Goal: Task Accomplishment & Management: Manage account settings

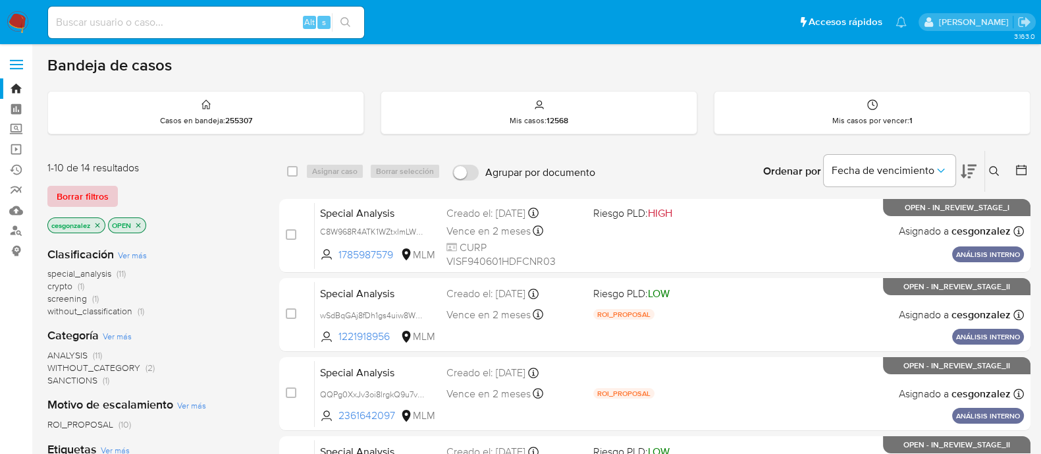
click at [78, 197] on span "Borrar filtros" at bounding box center [83, 196] width 52 height 18
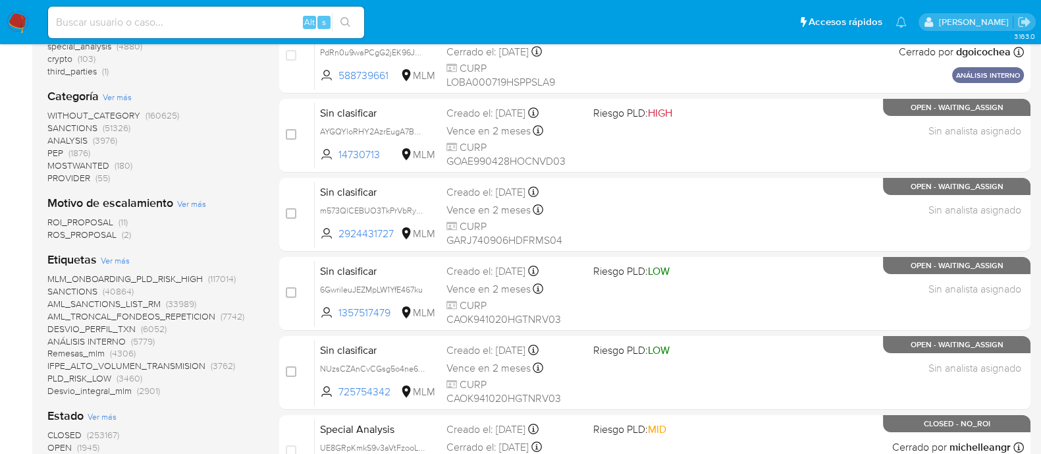
scroll to position [328, 0]
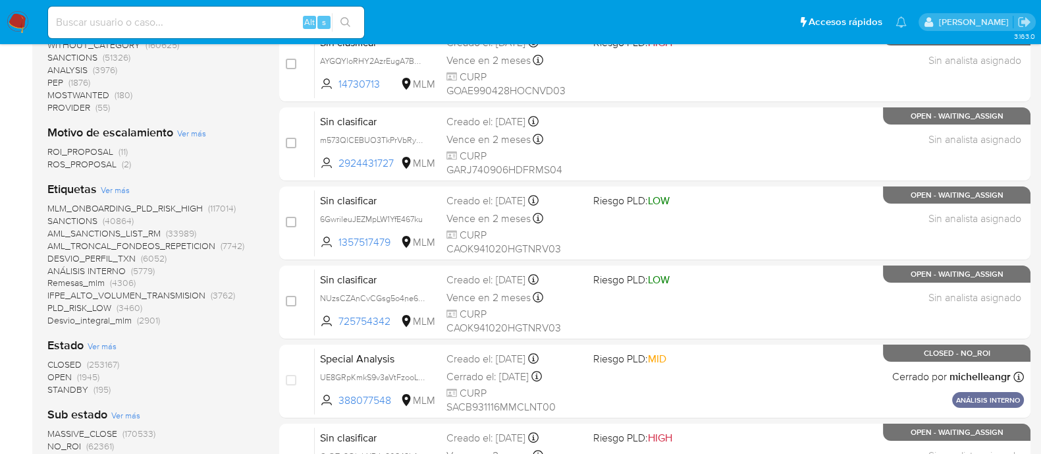
click at [63, 373] on span "OPEN" at bounding box center [59, 376] width 24 height 13
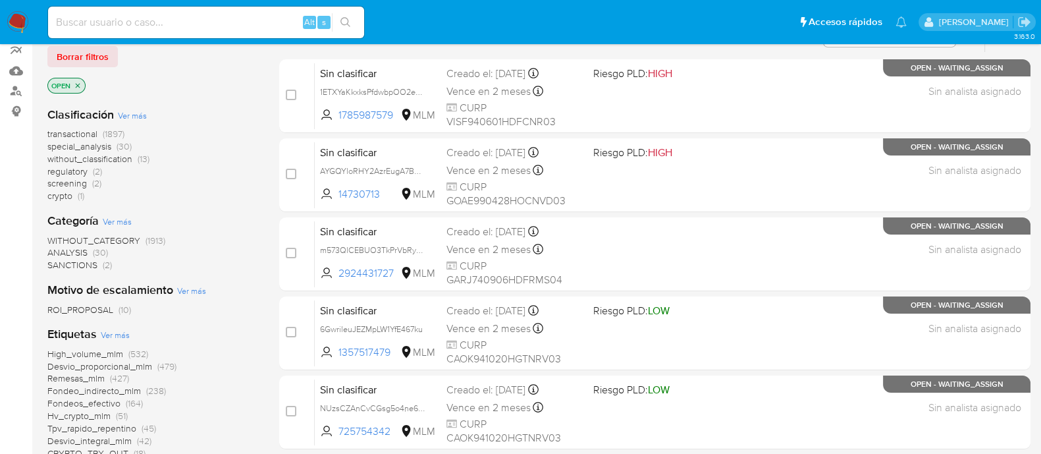
scroll to position [164, 0]
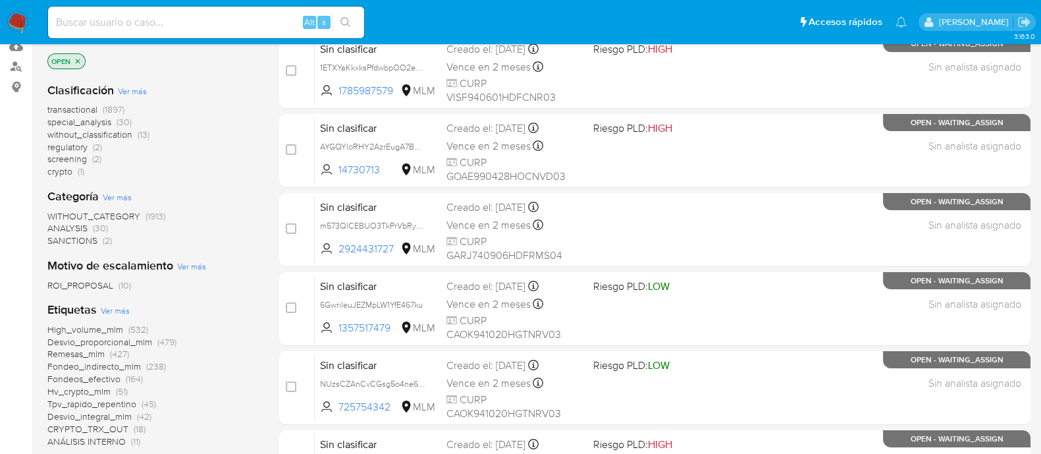
click at [68, 120] on span "special_analysis" at bounding box center [79, 121] width 64 height 13
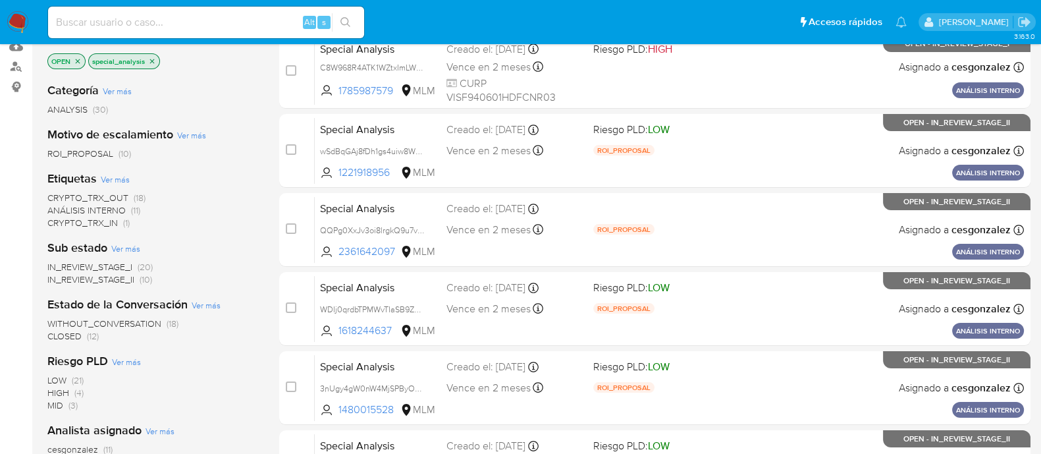
click at [152, 60] on icon "close-filter" at bounding box center [152, 61] width 5 height 5
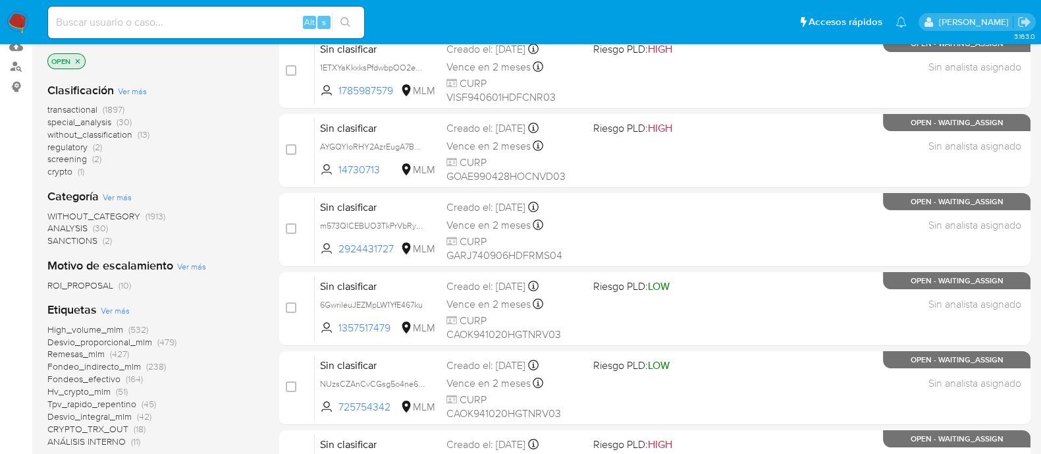
click at [70, 155] on span "screening" at bounding box center [66, 158] width 39 height 13
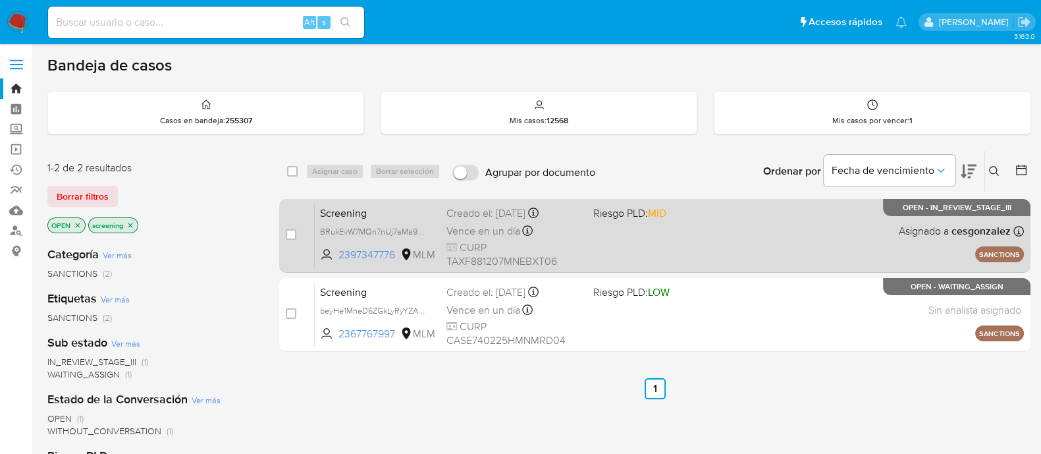
click at [547, 235] on div "Vence en un día Vence el 16/10/2025 17:59:59" at bounding box center [514, 231] width 136 height 18
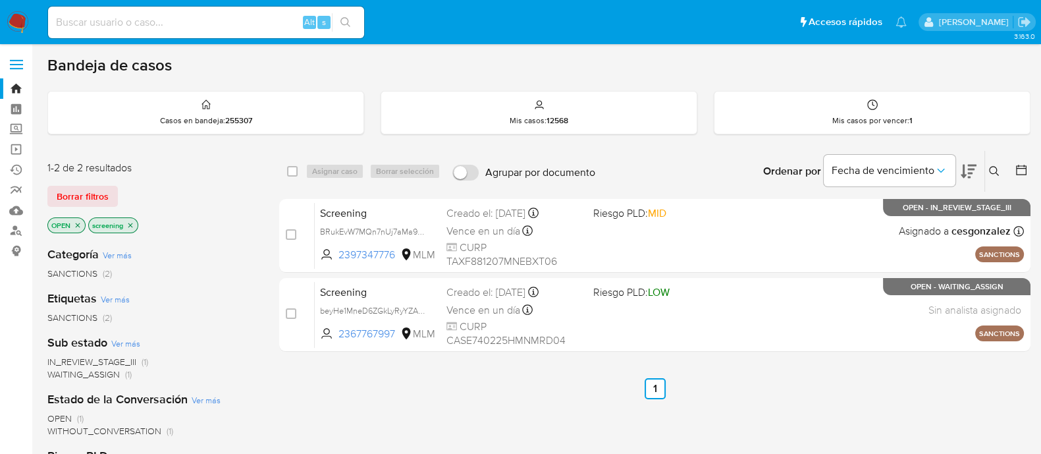
click at [586, 426] on div "select-all-cases-checkbox Asignar caso Borrar selección Agrupar por documento O…" at bounding box center [654, 448] width 751 height 596
click at [1001, 143] on div "Bandeja de casos Casos en bandeja : 255307 Mis casos : 12568 Mis casos por venc…" at bounding box center [538, 400] width 983 height 691
click at [995, 172] on icon at bounding box center [994, 171] width 11 height 11
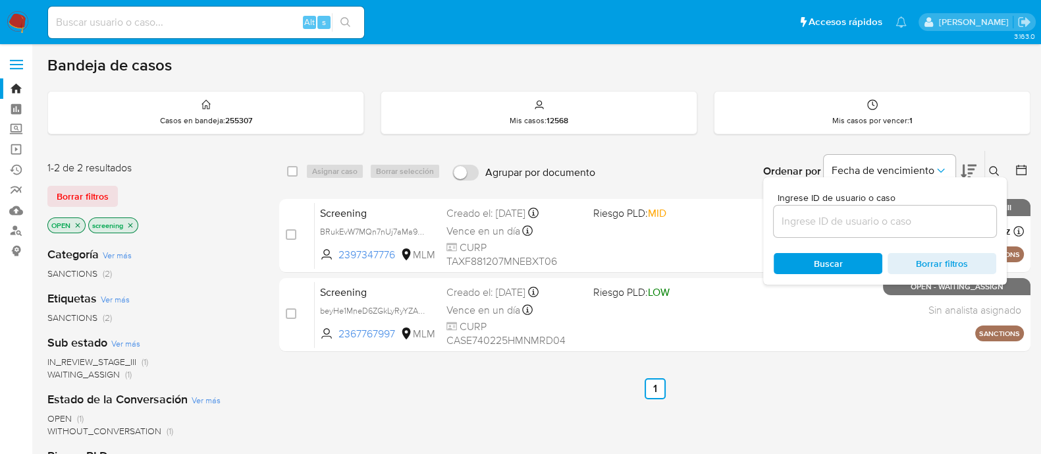
click at [814, 219] on input at bounding box center [884, 221] width 222 height 17
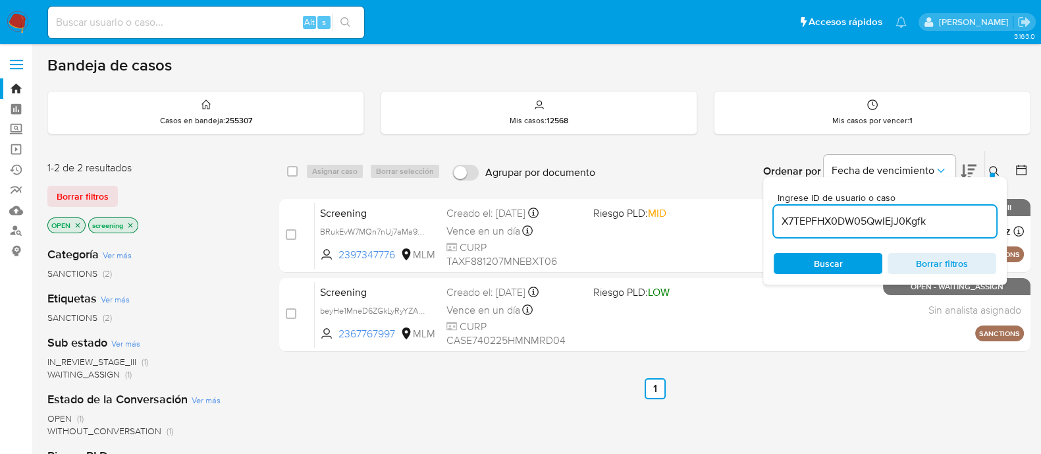
type input "X7TEPFHX0DW05QwIEjJ0Kgfk"
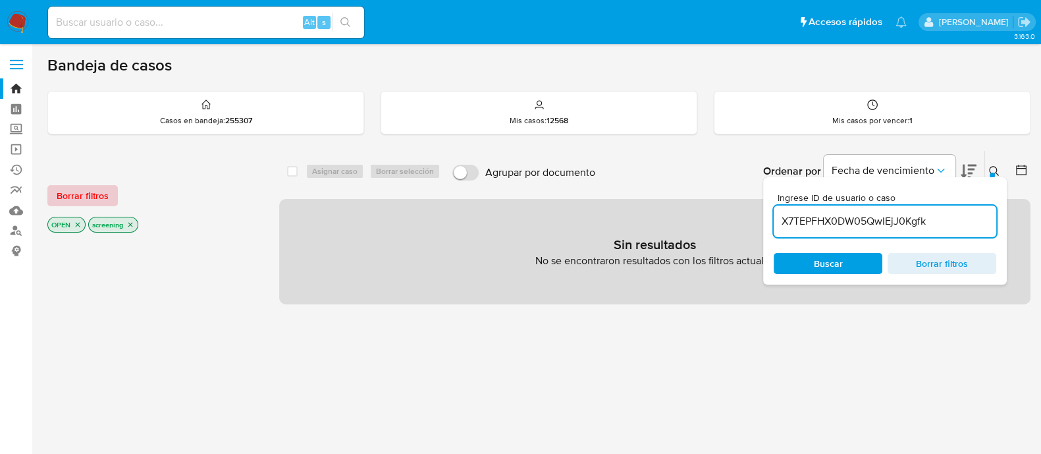
click at [100, 197] on span "Borrar filtros" at bounding box center [83, 195] width 52 height 18
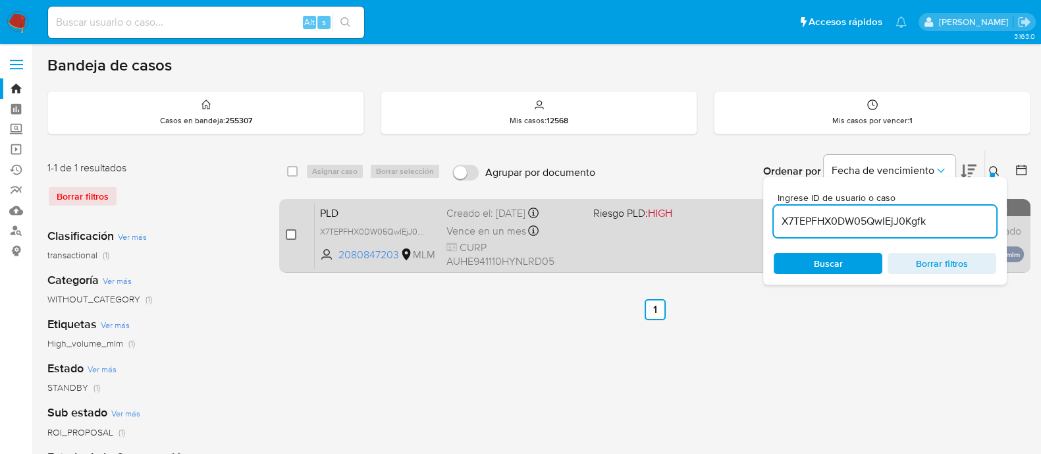
click at [293, 229] on input "checkbox" at bounding box center [291, 234] width 11 height 11
checkbox input "true"
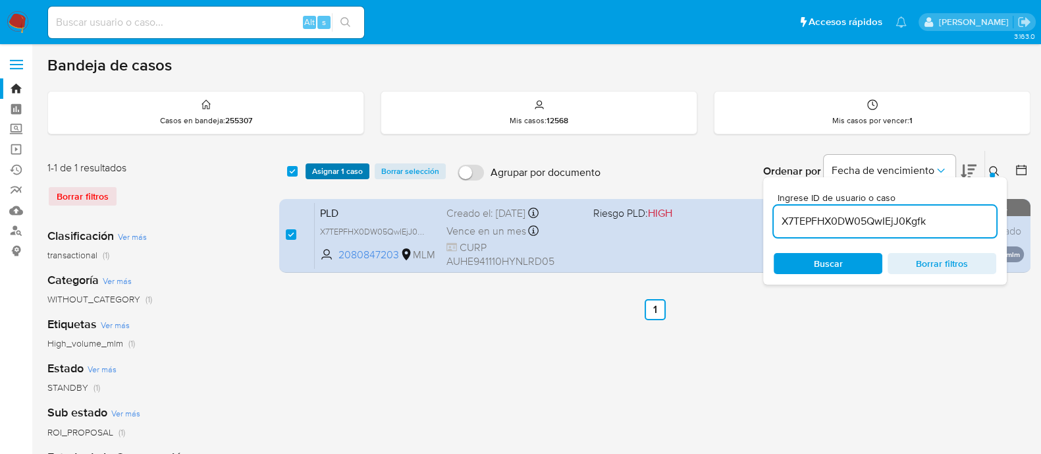
click at [330, 170] on span "Asignar 1 caso" at bounding box center [337, 171] width 51 height 13
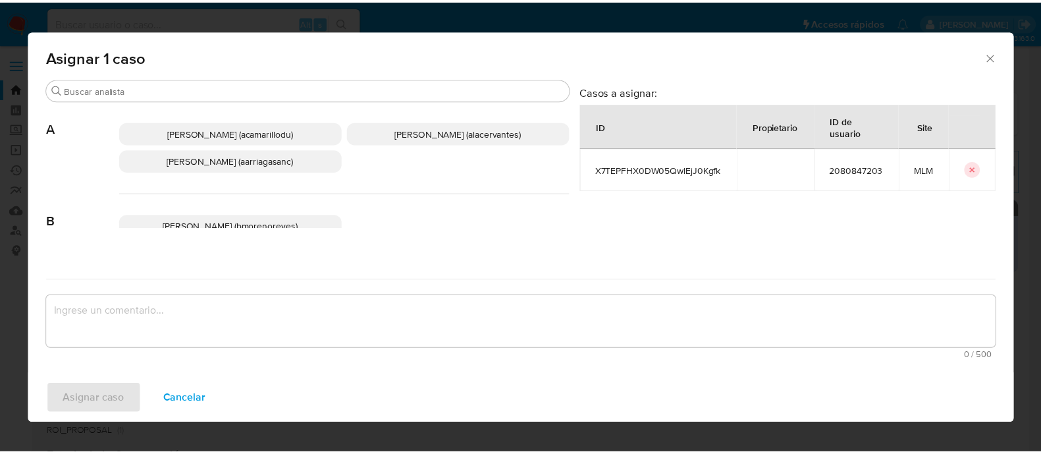
scroll to position [82, 0]
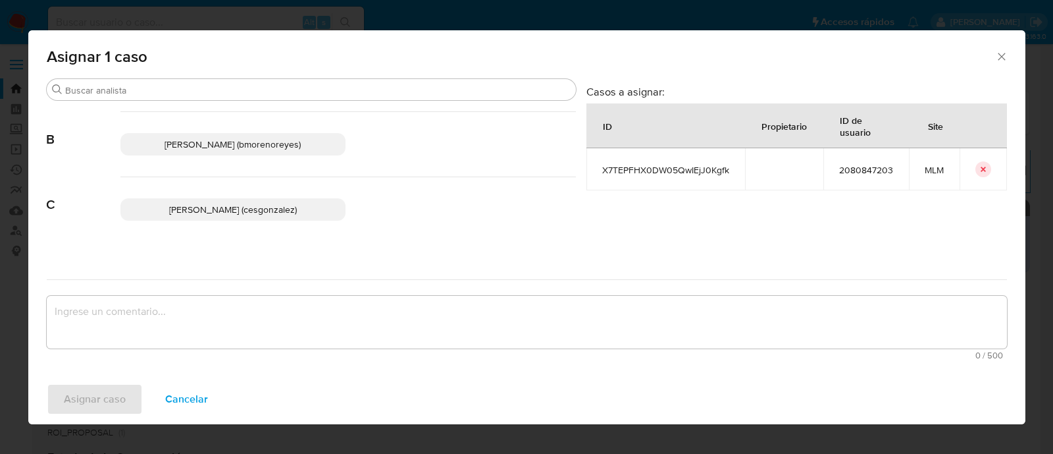
click at [261, 207] on span "Cesar Gonzalez (cesgonzalez)" at bounding box center [233, 209] width 128 height 13
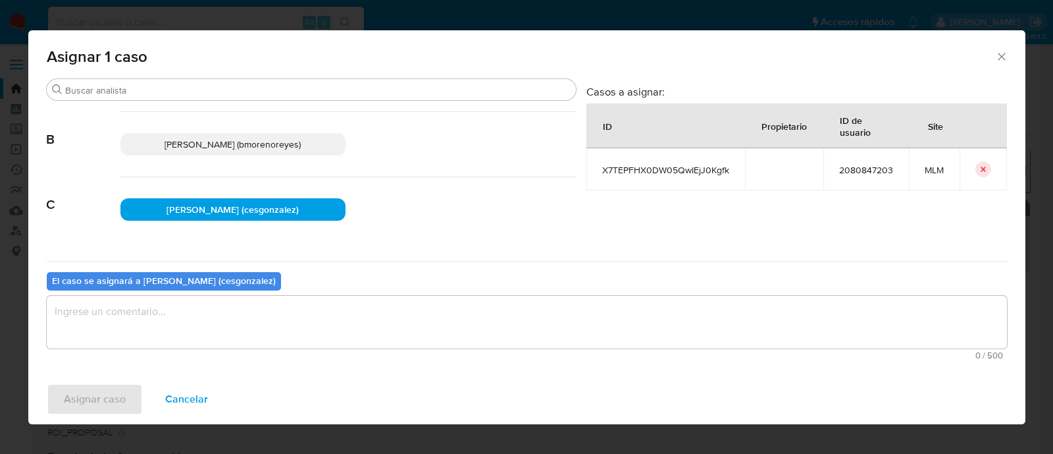
drag, startPoint x: 204, startPoint y: 313, endPoint x: 203, endPoint y: 321, distance: 8.0
click at [204, 316] on textarea "assign-modal" at bounding box center [527, 322] width 960 height 53
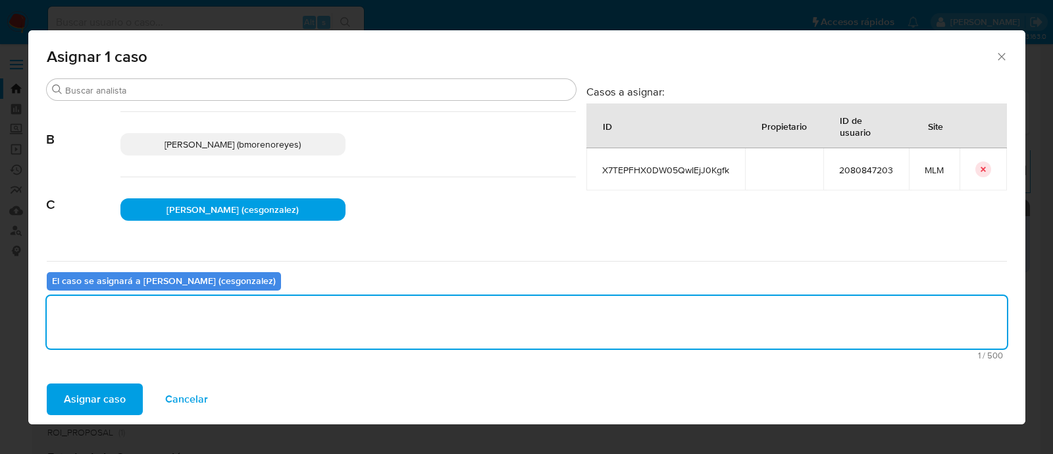
click at [130, 402] on button "Asignar caso" at bounding box center [95, 399] width 96 height 32
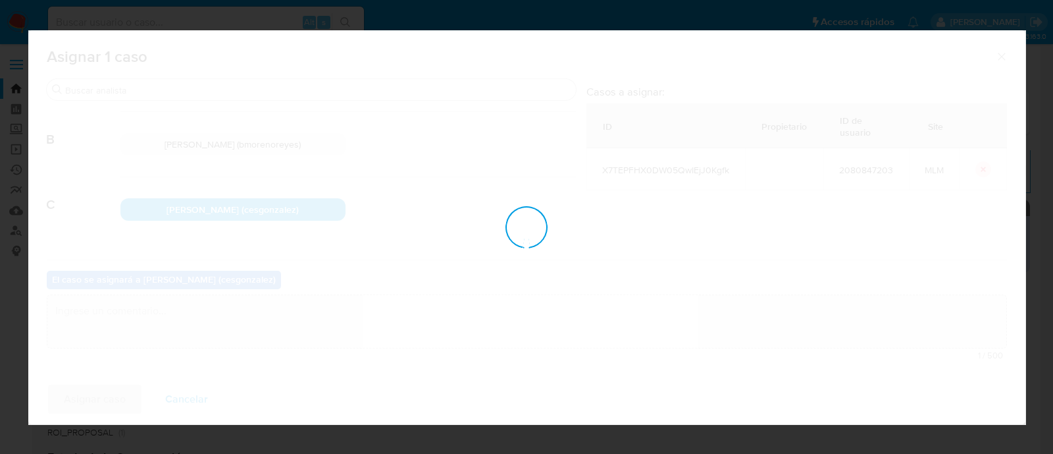
checkbox input "false"
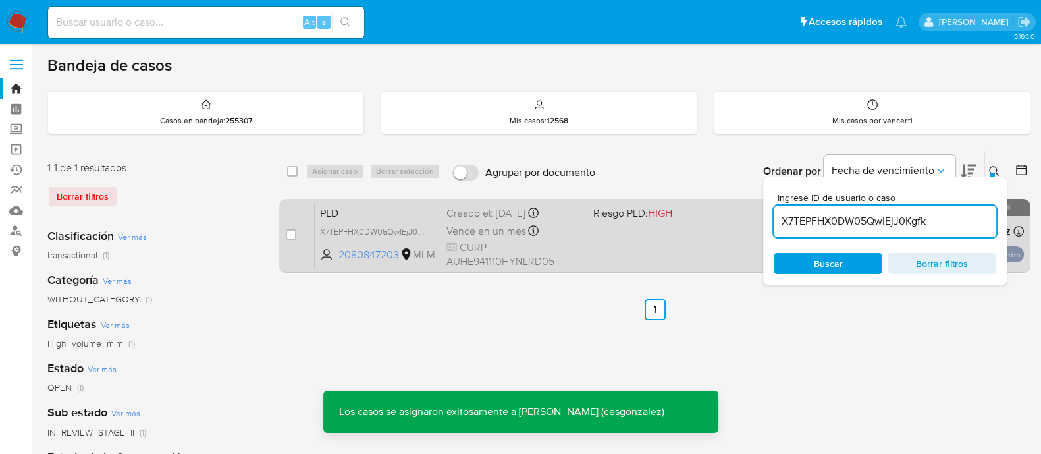
click at [564, 232] on div "Vence en un mes Vence el 11/11/2025 02:15:14" at bounding box center [514, 231] width 136 height 18
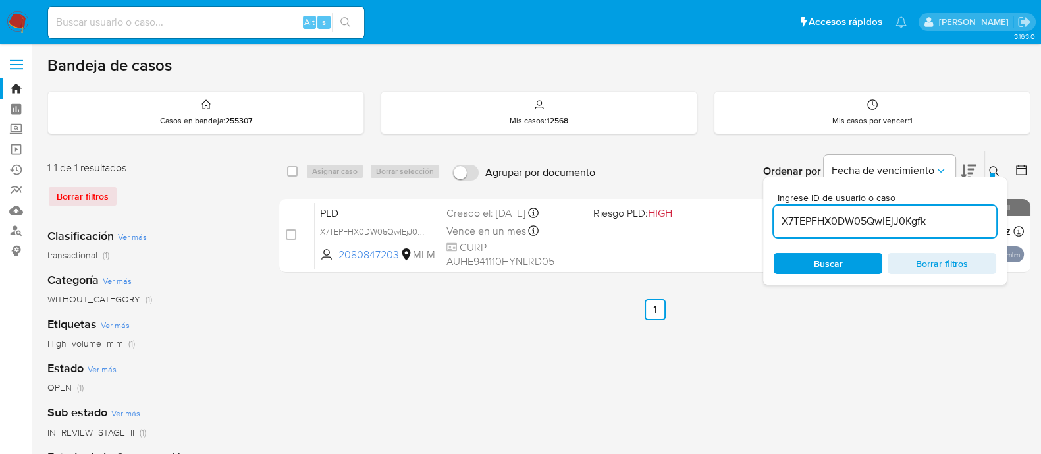
click at [915, 221] on input "X7TEPFHX0DW05QwIEjJ0Kgfk" at bounding box center [884, 221] width 222 height 17
click at [270, 359] on div "1-1 de 1 resultados Borrar filtros Clasificación Ver más transactional (1) Cate…" at bounding box center [538, 439] width 983 height 578
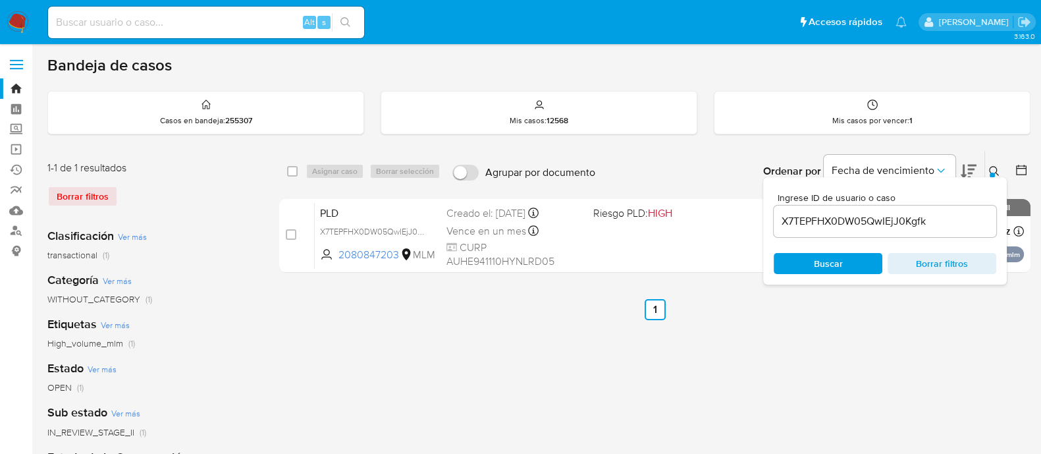
click at [946, 267] on span "Borrar filtros" at bounding box center [942, 263] width 90 height 18
click at [993, 169] on icon at bounding box center [994, 171] width 11 height 11
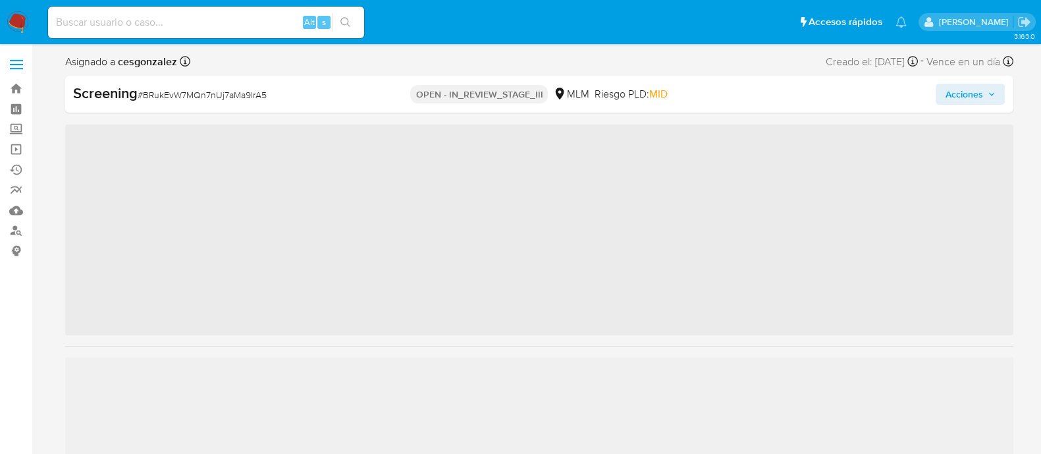
scroll to position [651, 0]
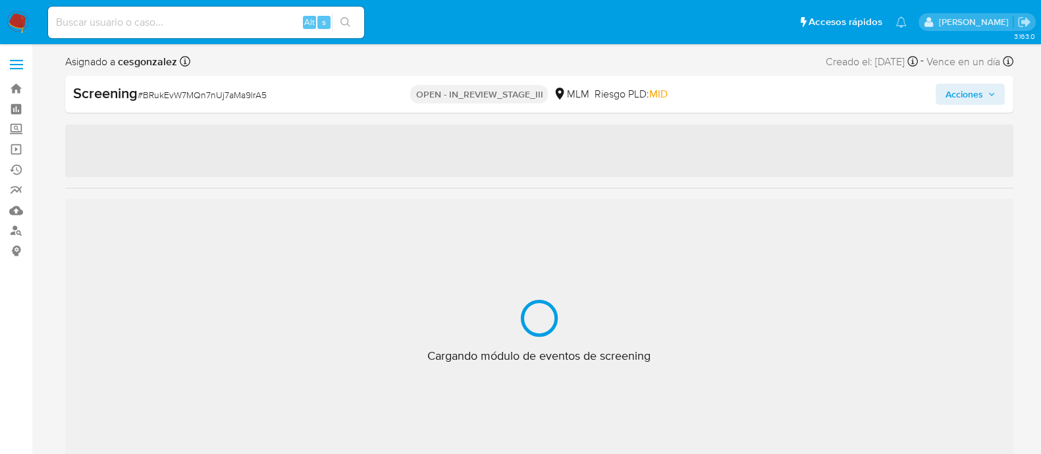
select select "10"
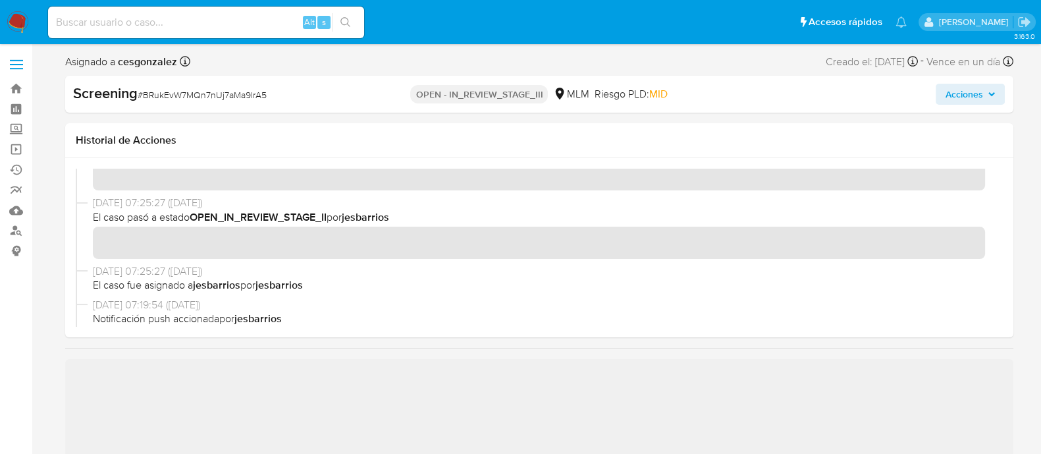
scroll to position [0, 0]
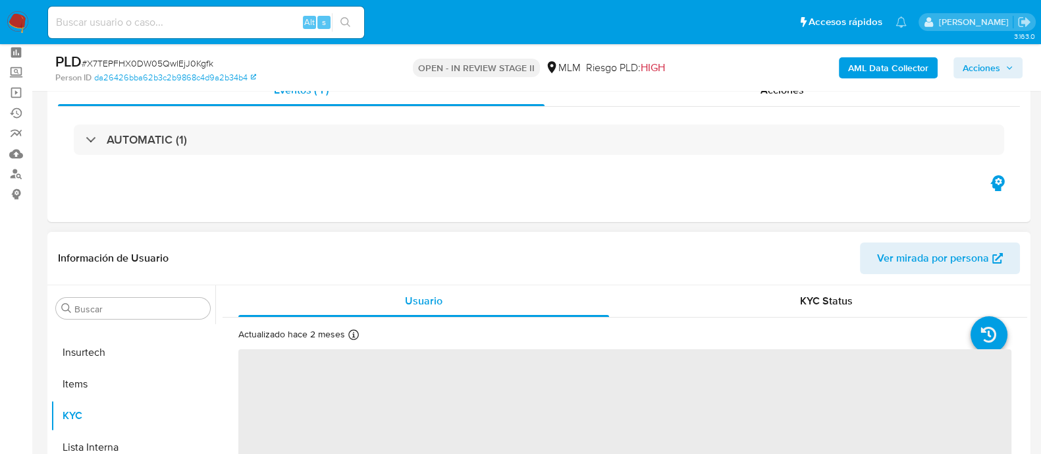
scroll to position [82, 0]
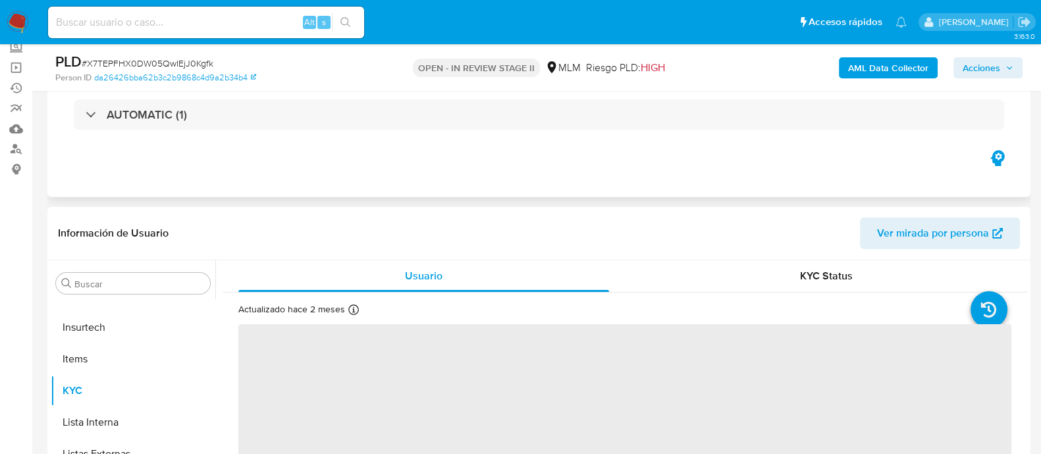
select select "10"
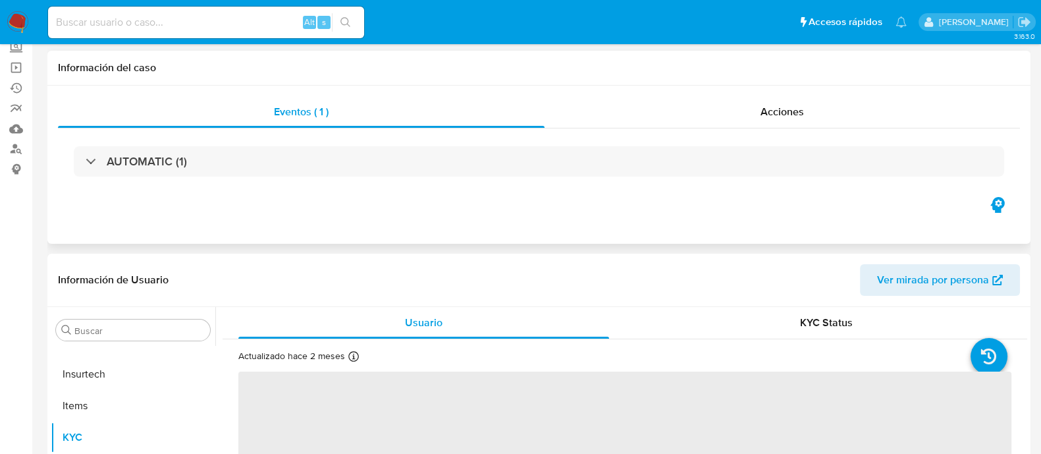
click at [779, 74] on h1 "Información del caso" at bounding box center [539, 67] width 962 height 13
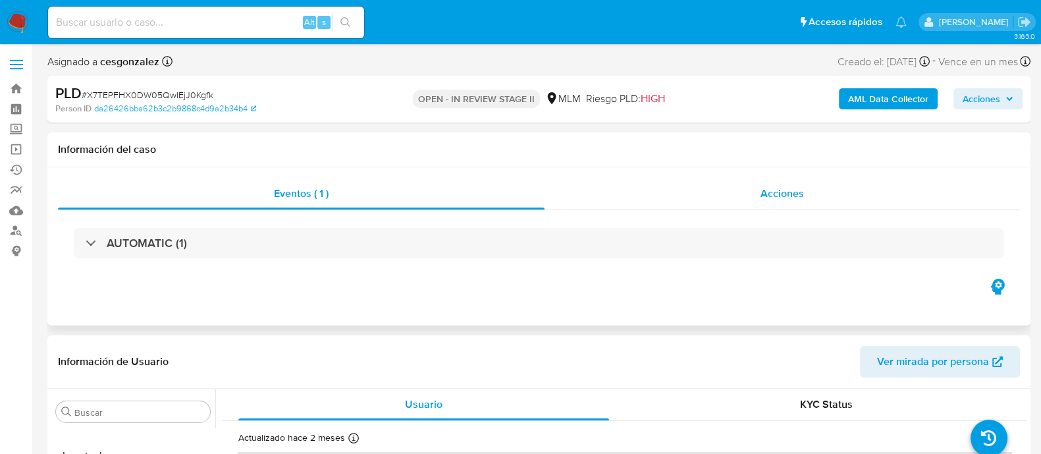
click at [790, 194] on span "Acciones" at bounding box center [781, 193] width 43 height 15
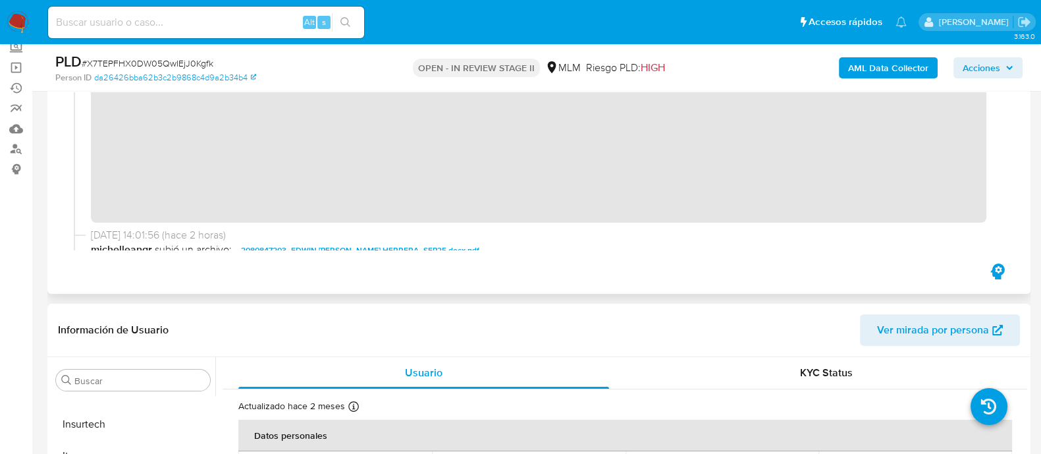
scroll to position [328, 0]
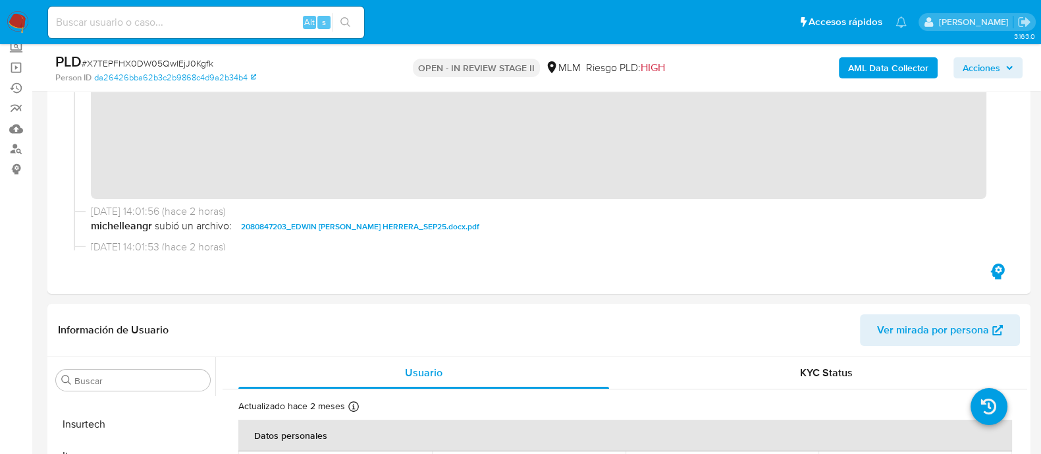
click at [1006, 70] on icon "button" at bounding box center [1009, 68] width 8 height 8
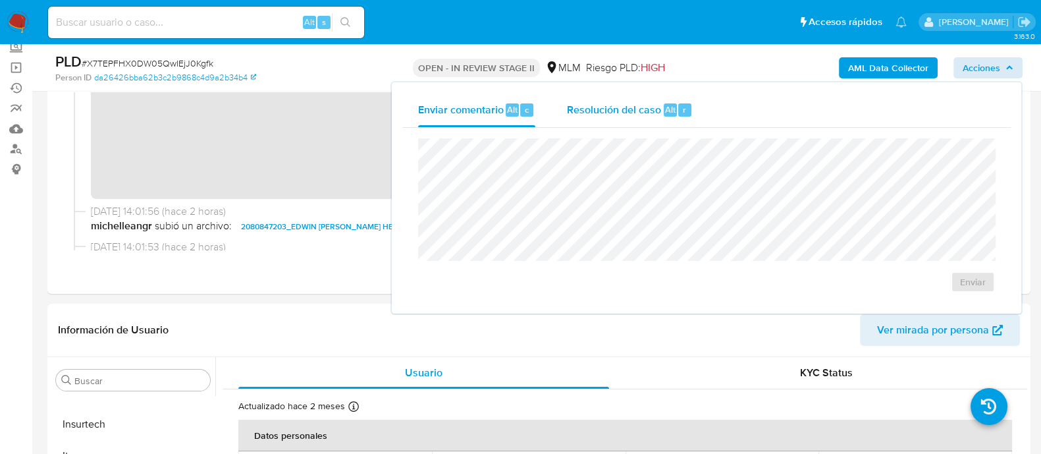
click at [625, 122] on div "Resolución del caso Alt r" at bounding box center [630, 110] width 126 height 34
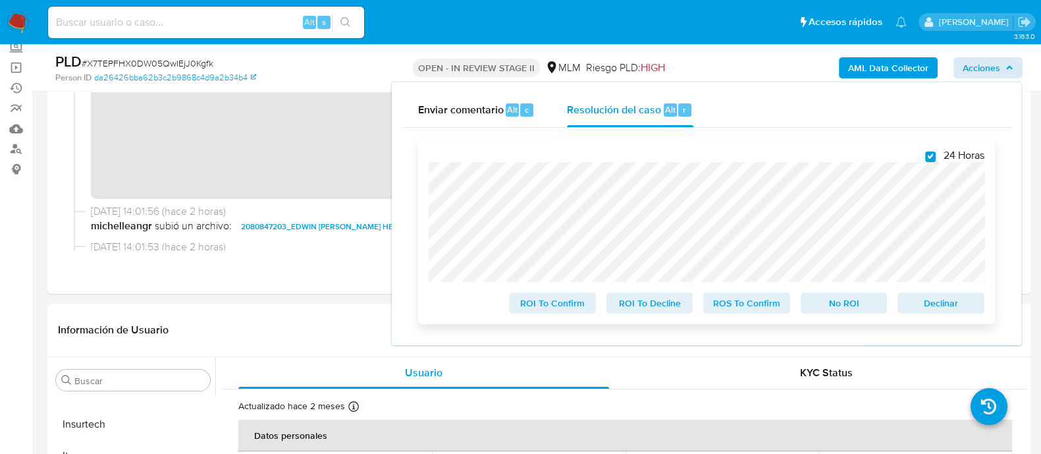
click at [742, 307] on span "ROS To Confirm" at bounding box center [746, 303] width 68 height 18
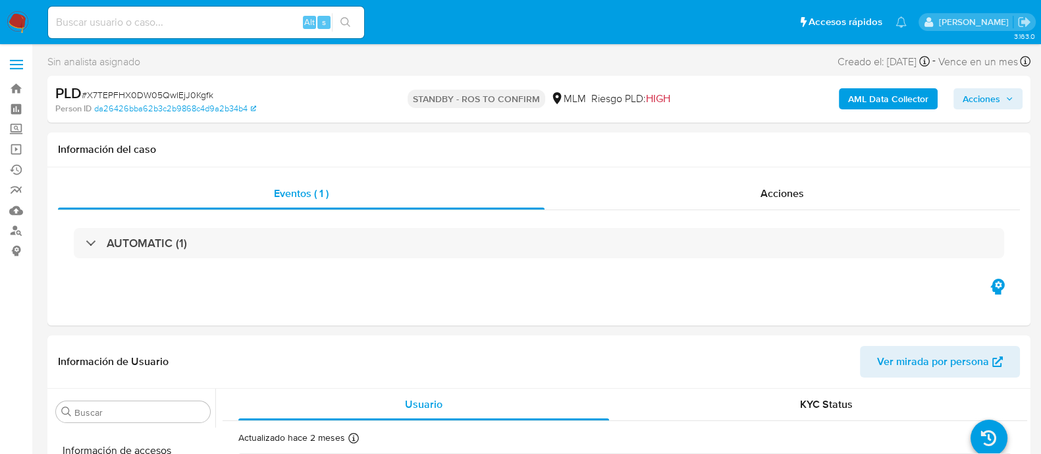
scroll to position [651, 0]
select select "10"
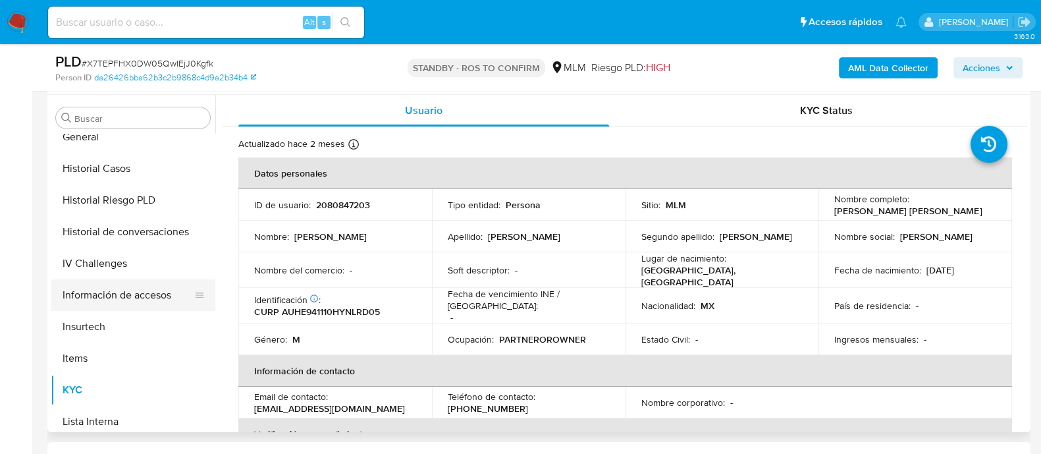
scroll to position [404, 0]
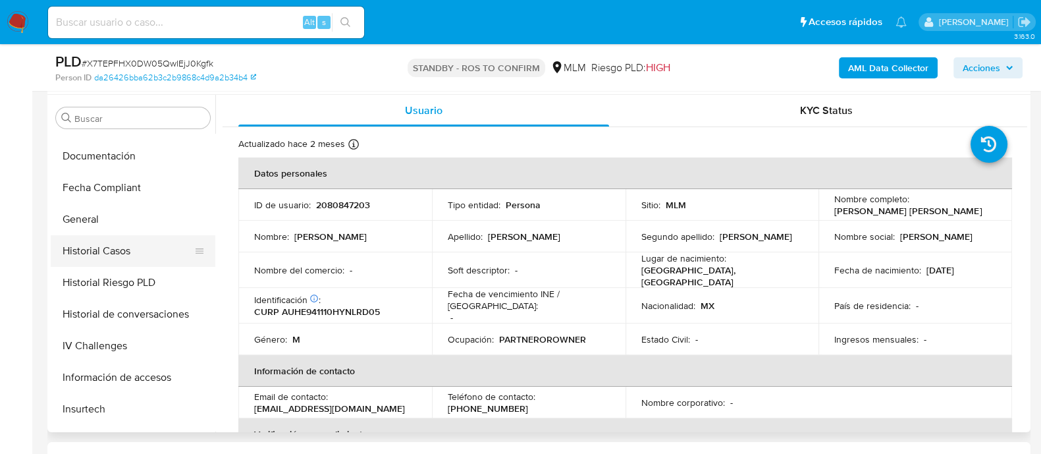
click at [92, 252] on button "Historial Casos" at bounding box center [128, 251] width 154 height 32
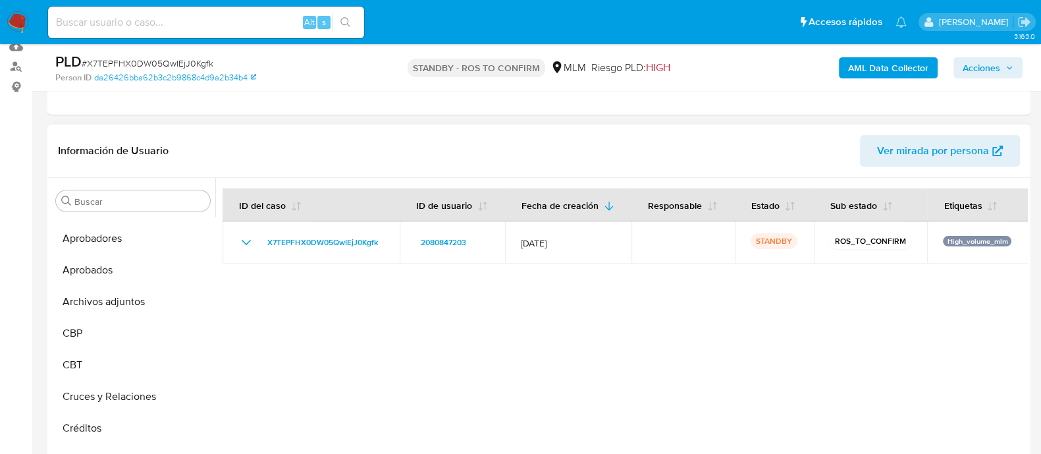
scroll to position [0, 0]
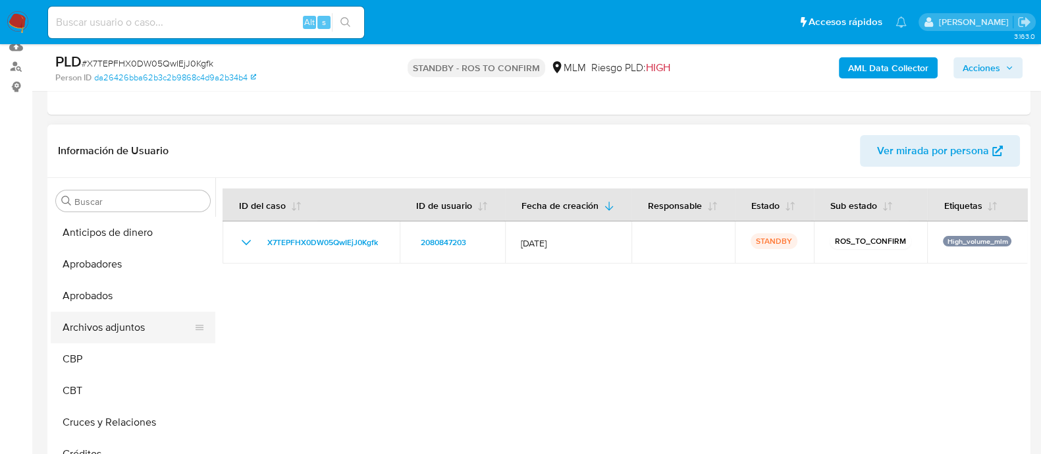
click at [130, 330] on button "Archivos adjuntos" at bounding box center [128, 327] width 154 height 32
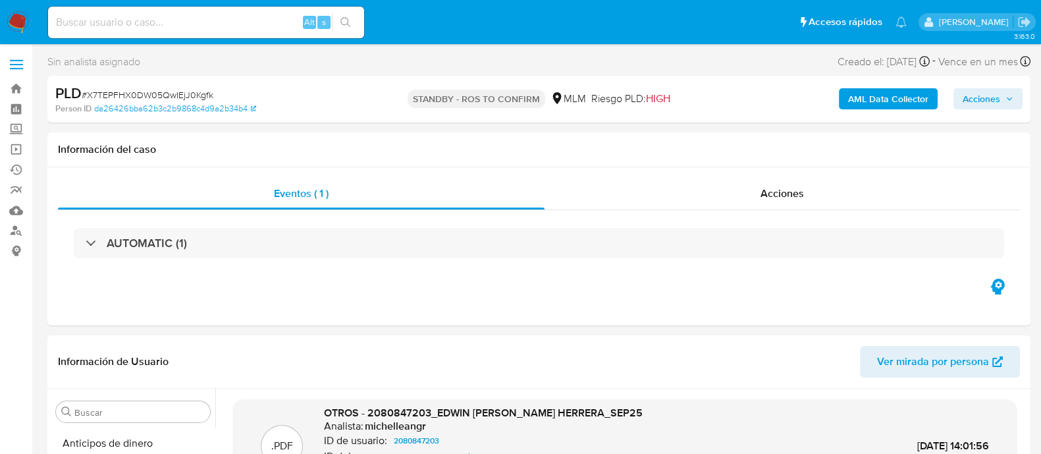
click at [9, 18] on img at bounding box center [18, 22] width 22 height 22
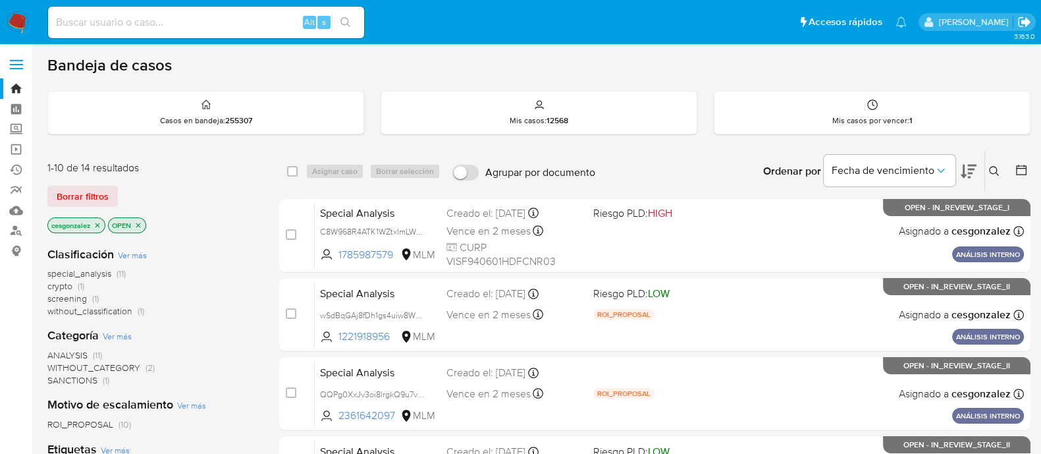
click at [1029, 27] on icon "Salir" at bounding box center [1024, 22] width 14 height 14
click at [1028, 23] on icon "Salir" at bounding box center [1024, 22] width 12 height 10
